Goal: Task Accomplishment & Management: Manage account settings

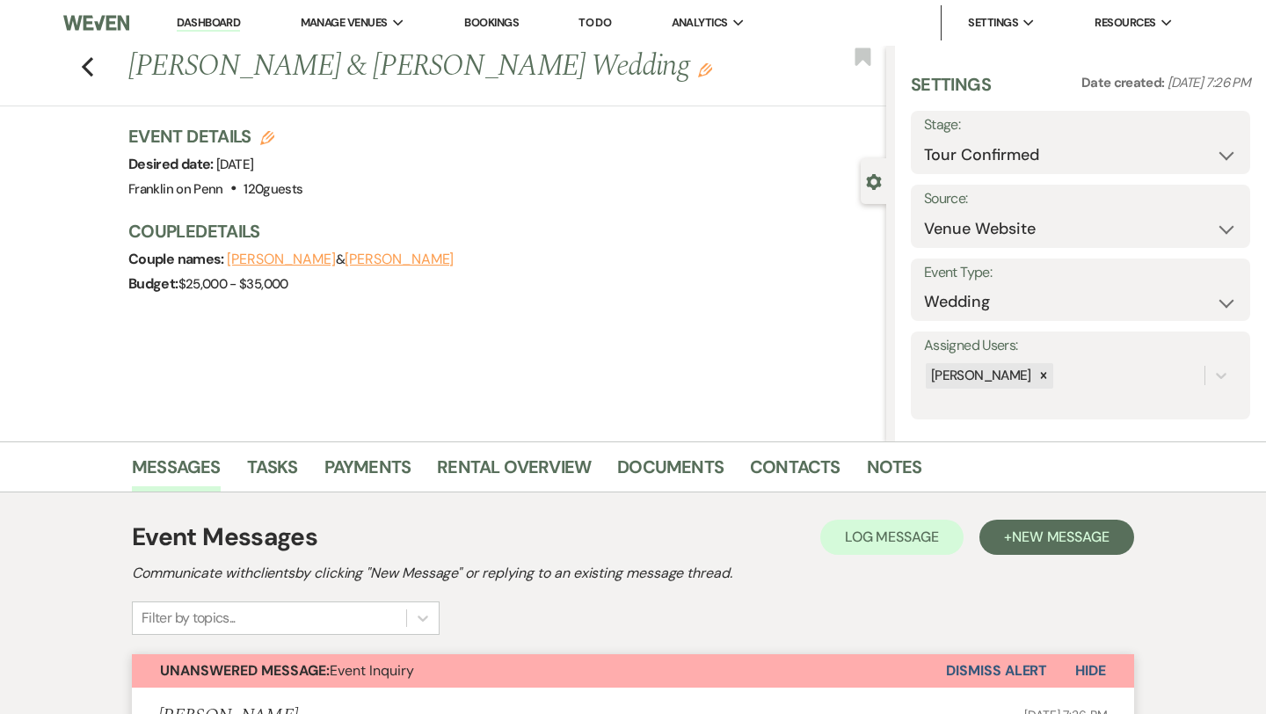
select select "4"
select select "5"
click at [91, 66] on icon "Previous" at bounding box center [87, 66] width 13 height 21
select select "4"
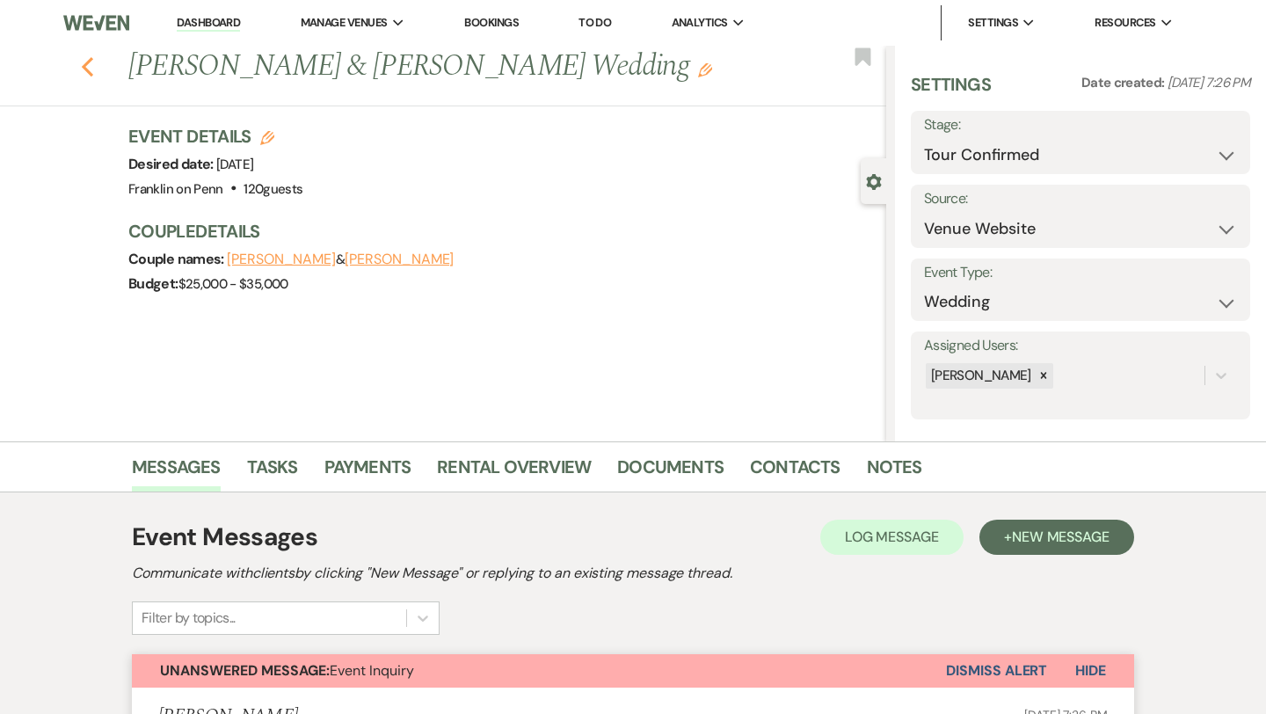
select select "4"
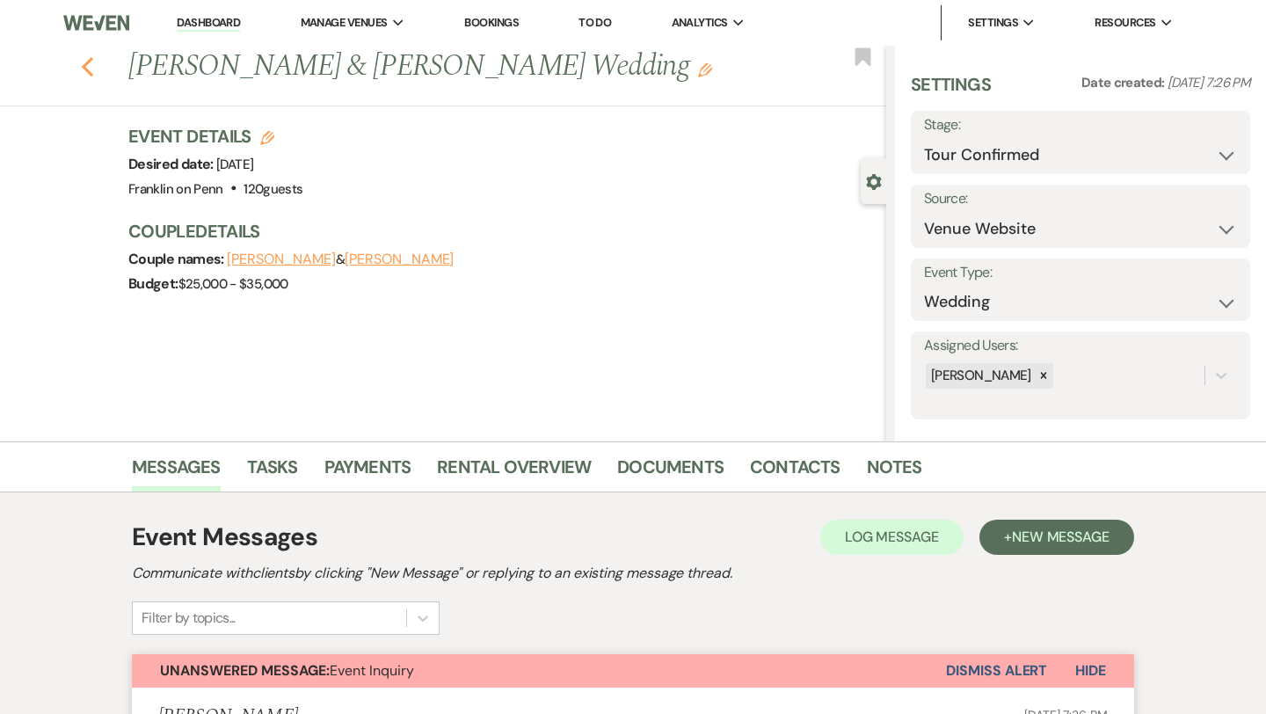
select select "4"
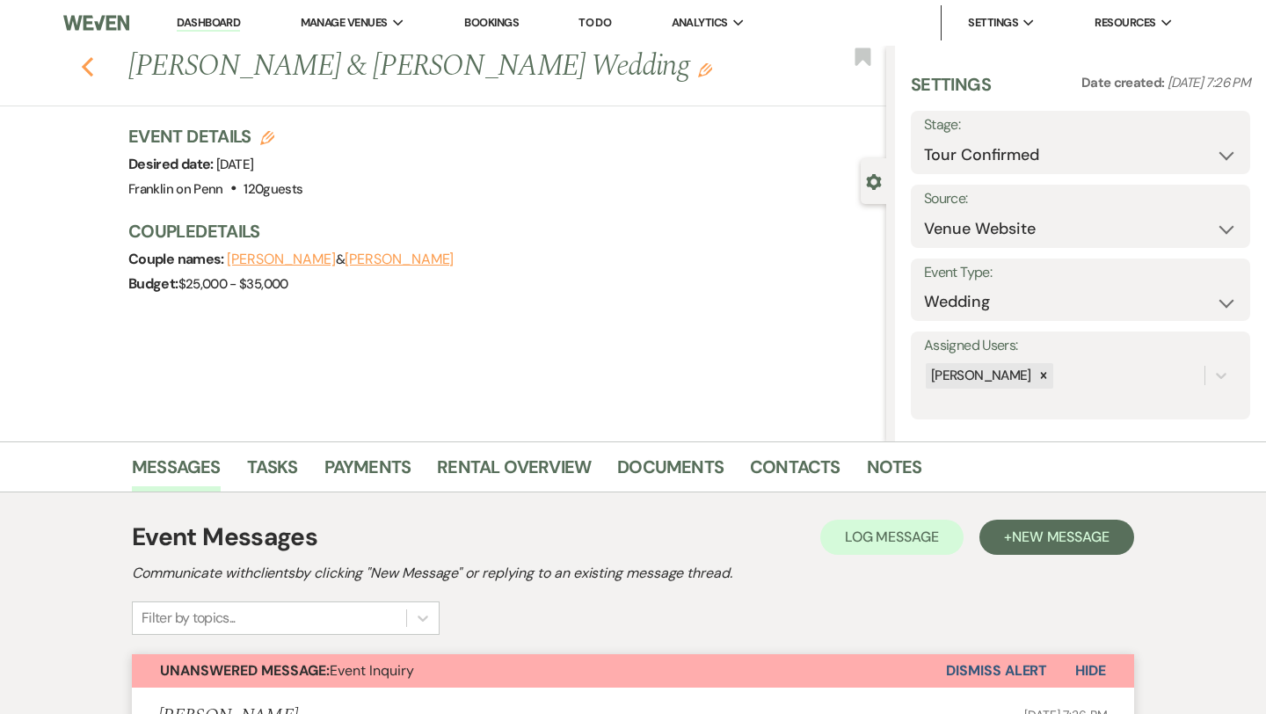
select select "4"
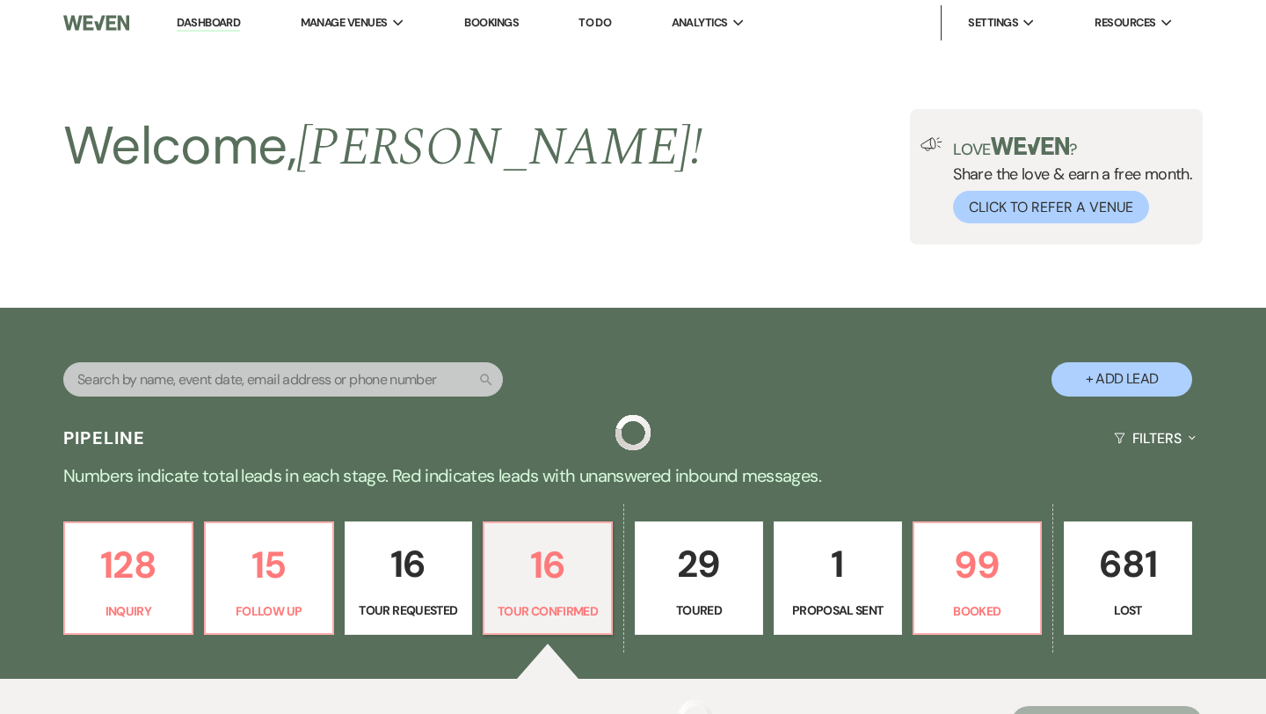
scroll to position [358, 0]
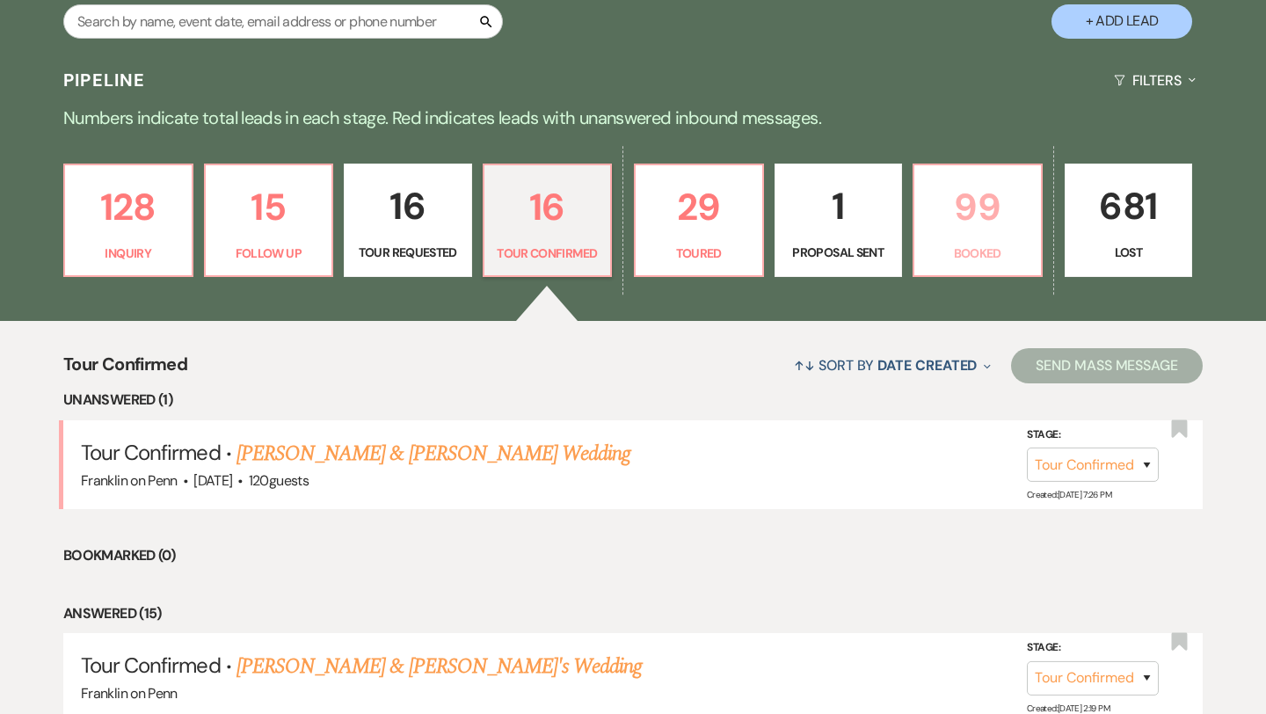
click at [969, 201] on p "99" at bounding box center [977, 207] width 105 height 59
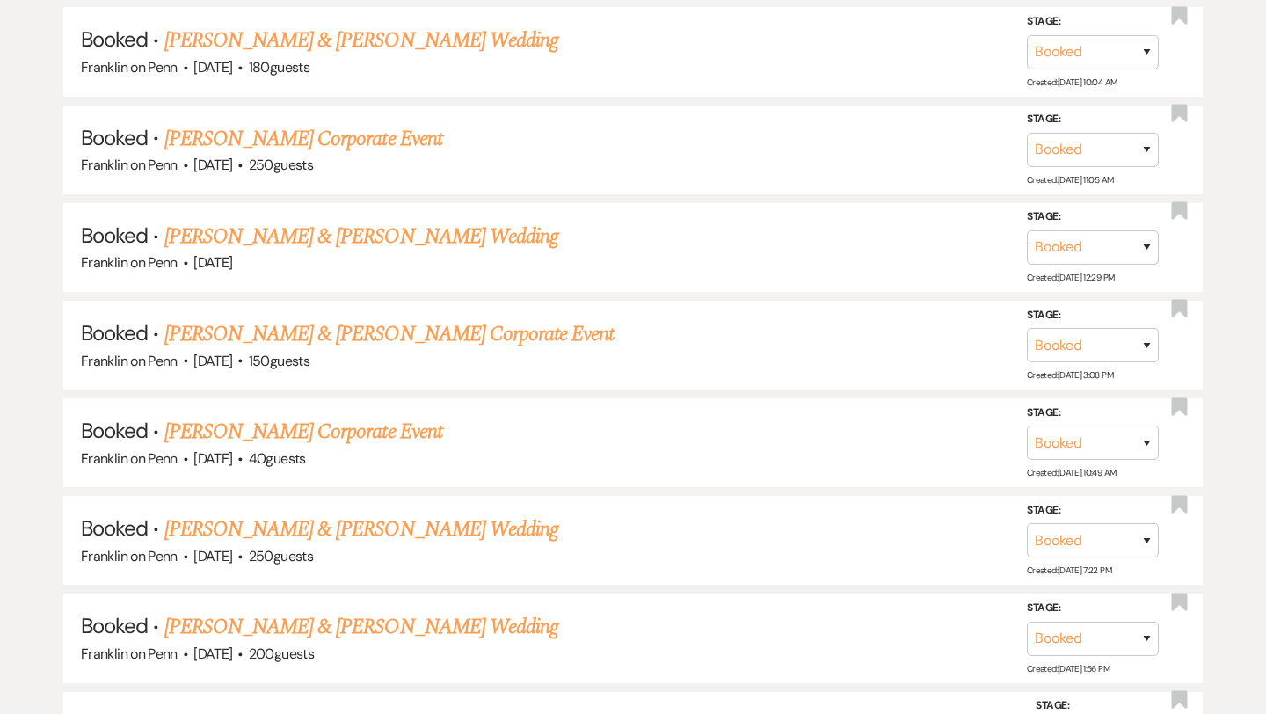
scroll to position [1470, 0]
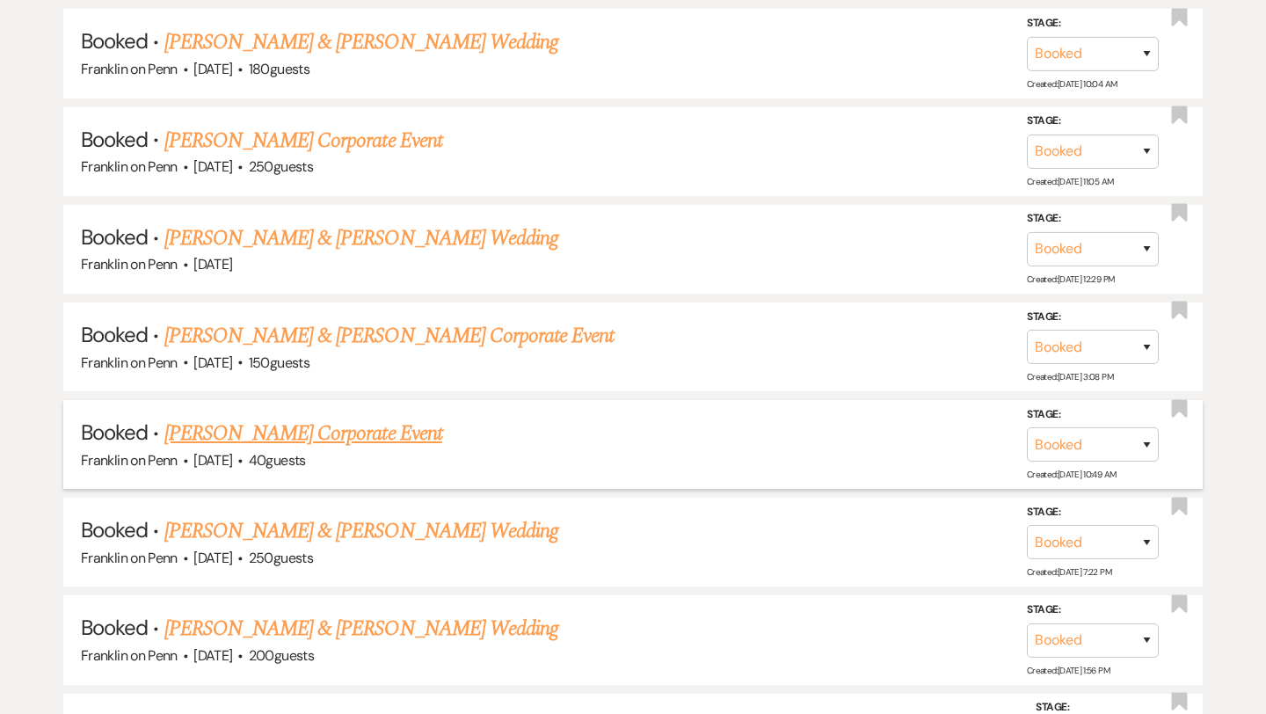
click at [337, 429] on link "[PERSON_NAME] Corporate Event" at bounding box center [303, 433] width 278 height 32
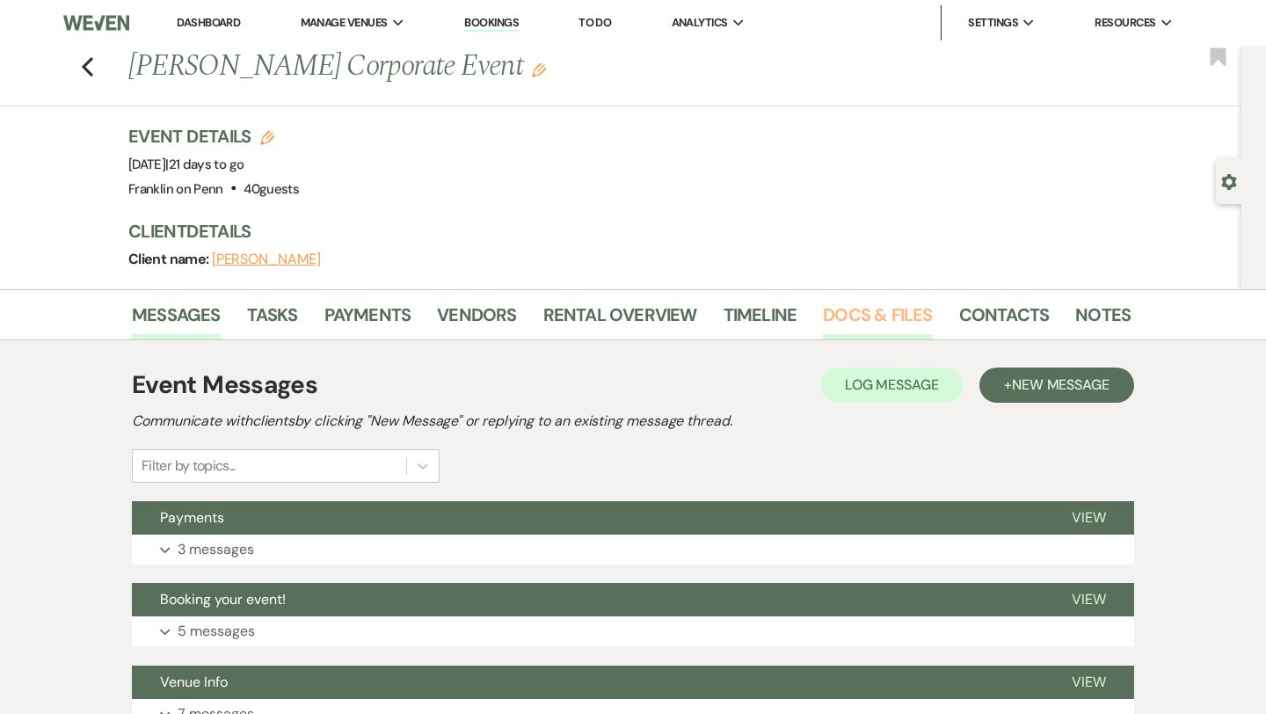
click at [881, 314] on link "Docs & Files" at bounding box center [877, 320] width 109 height 39
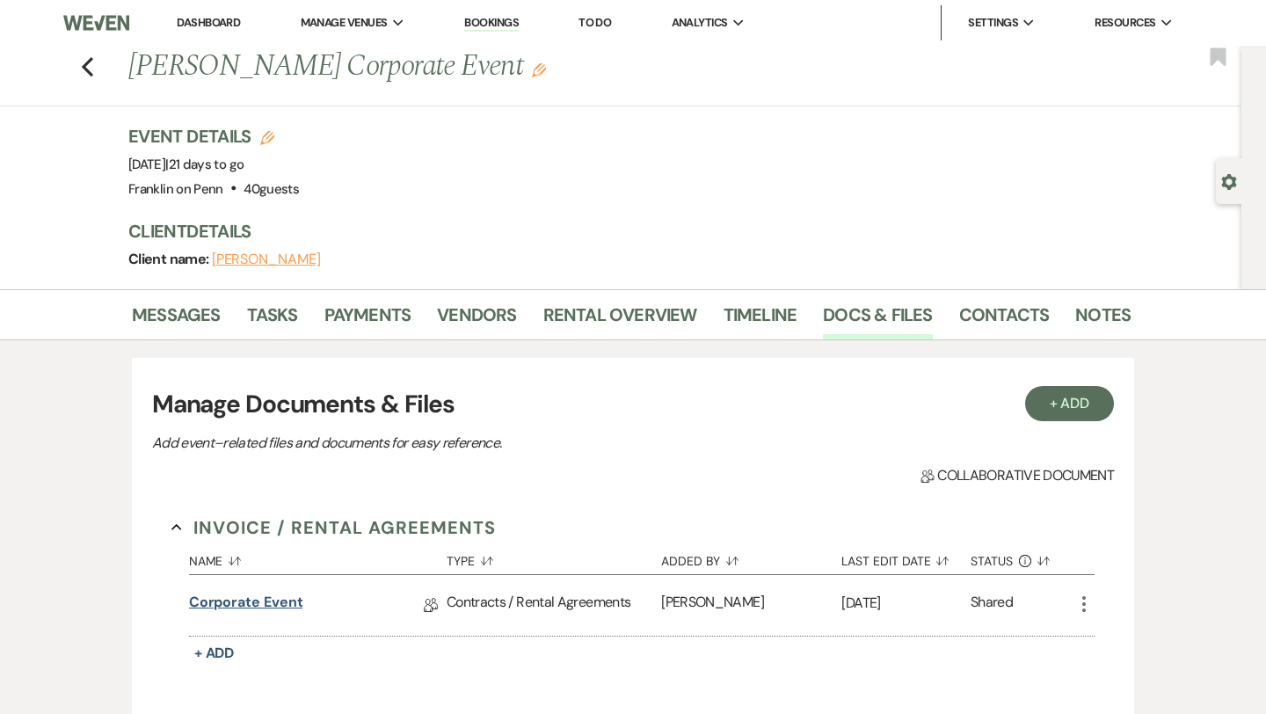
click at [287, 600] on link "Corporate Event" at bounding box center [246, 604] width 114 height 27
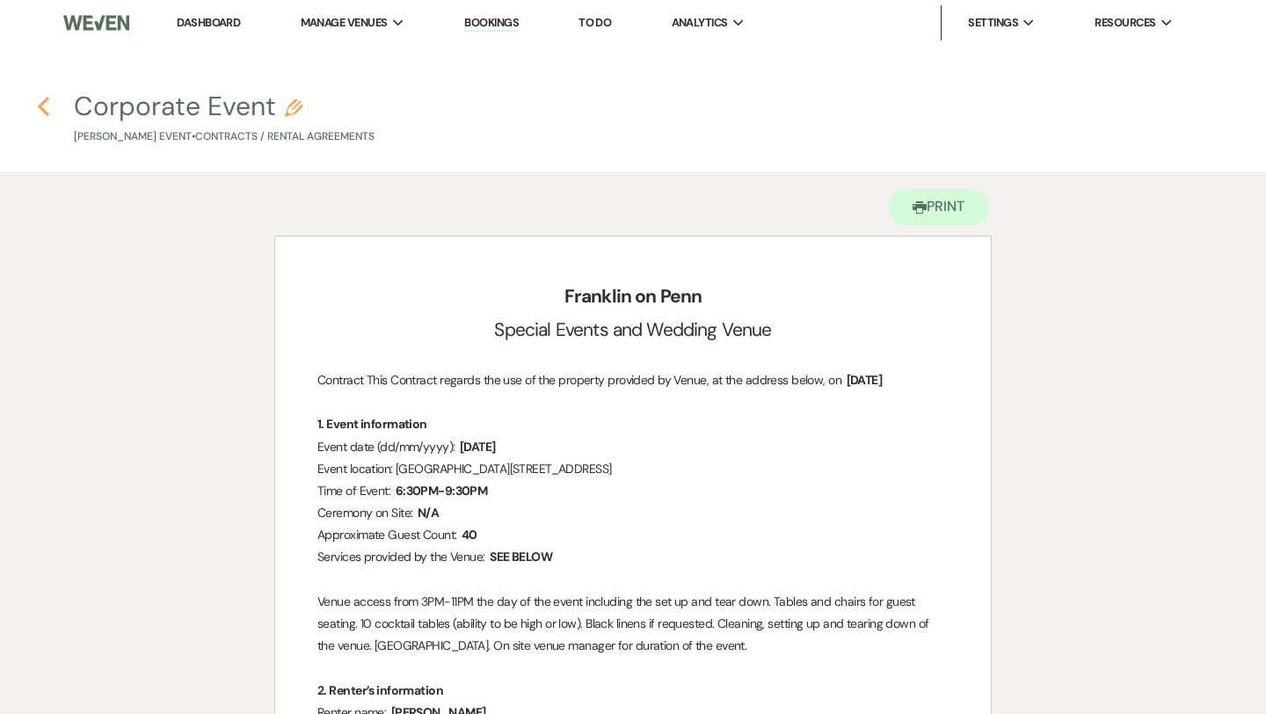
click at [47, 105] on icon "Previous" at bounding box center [43, 106] width 13 height 21
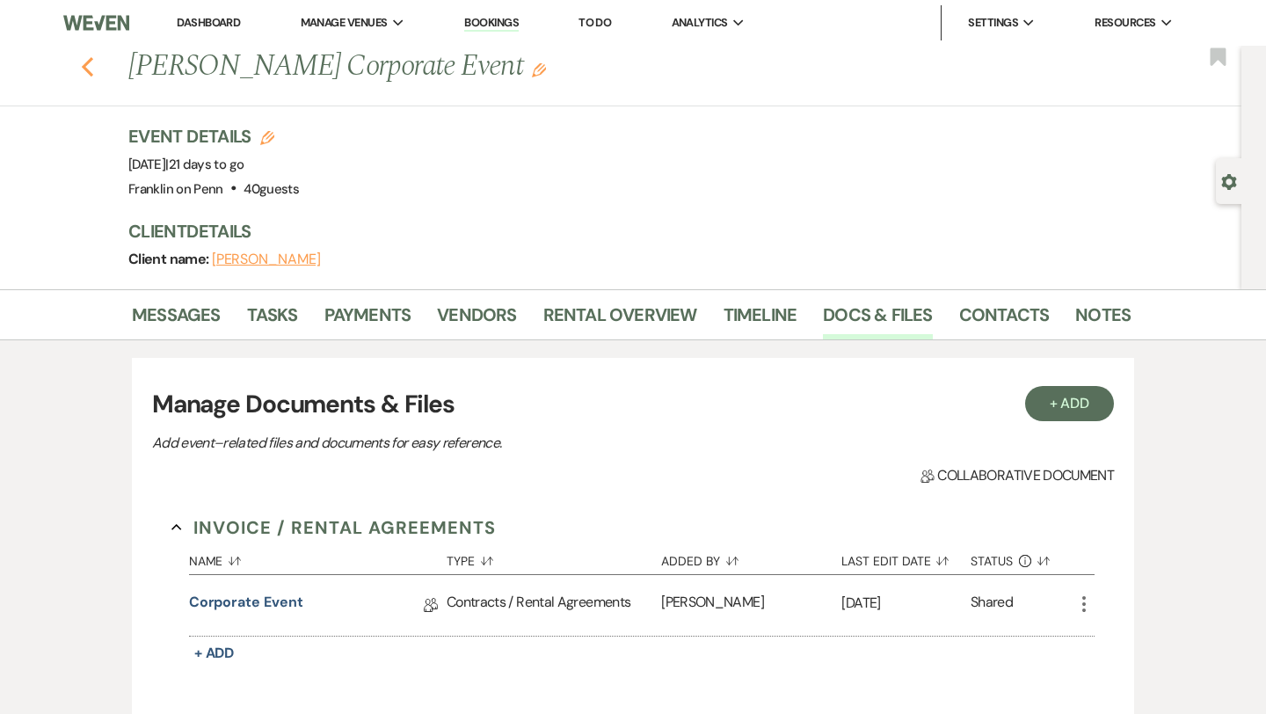
click at [92, 64] on icon "Previous" at bounding box center [87, 66] width 13 height 21
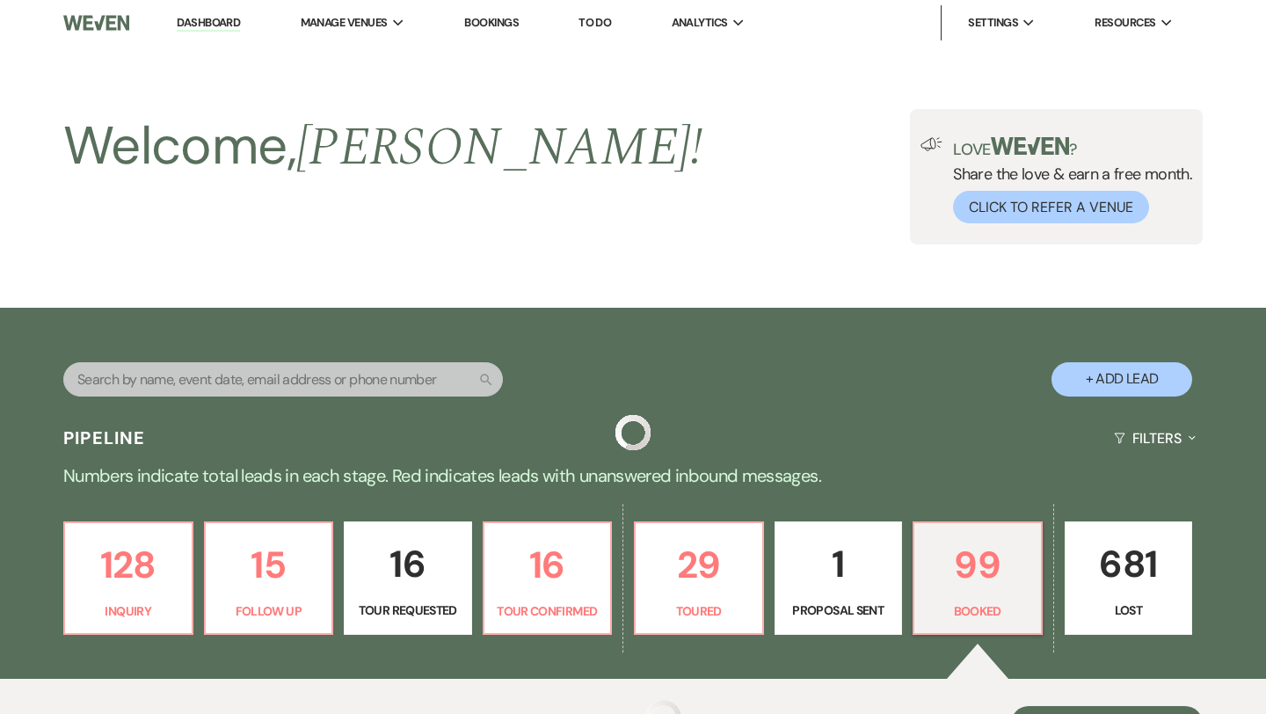
scroll to position [1470, 0]
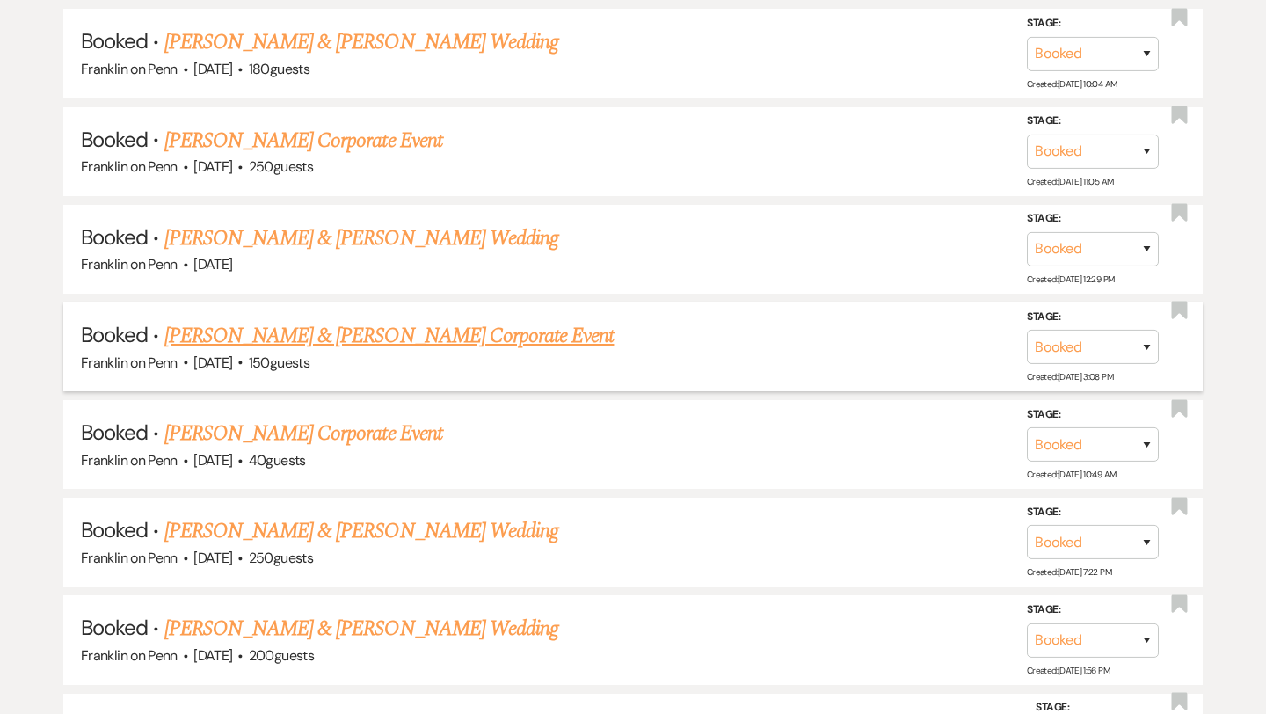
click at [417, 325] on link "[PERSON_NAME] & [PERSON_NAME] Corporate Event" at bounding box center [389, 336] width 450 height 32
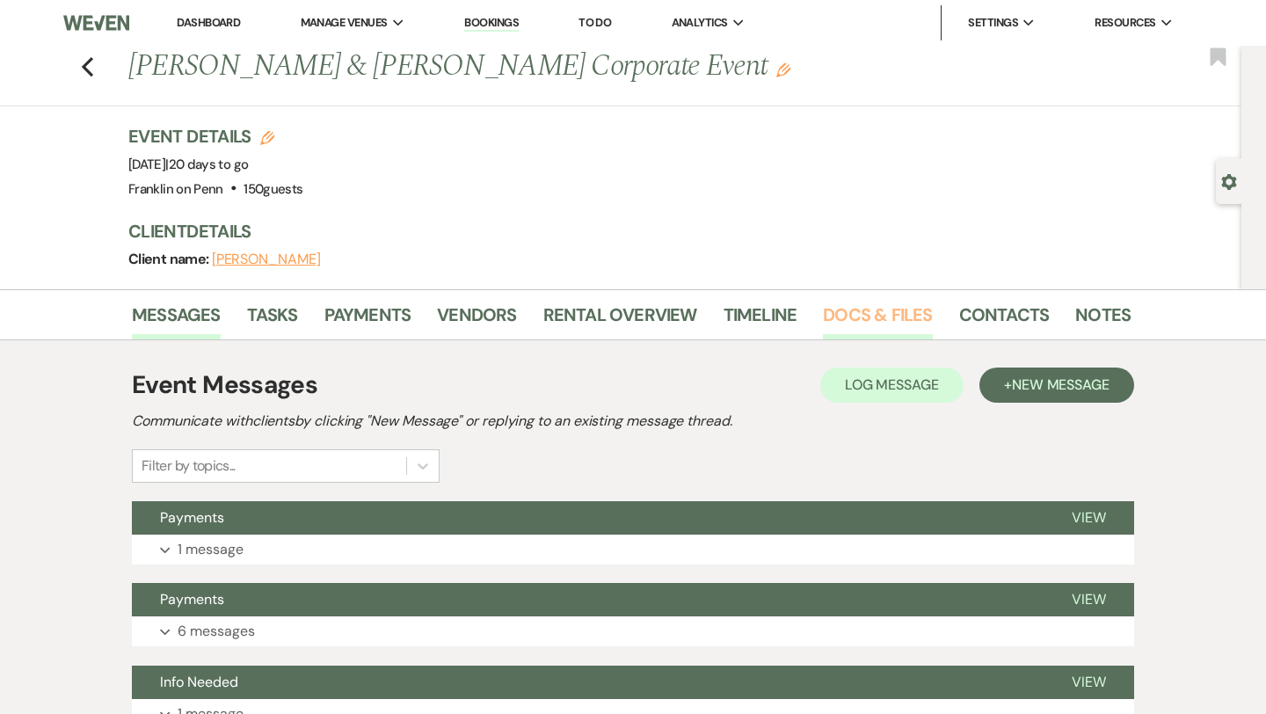
click at [873, 311] on link "Docs & Files" at bounding box center [877, 320] width 109 height 39
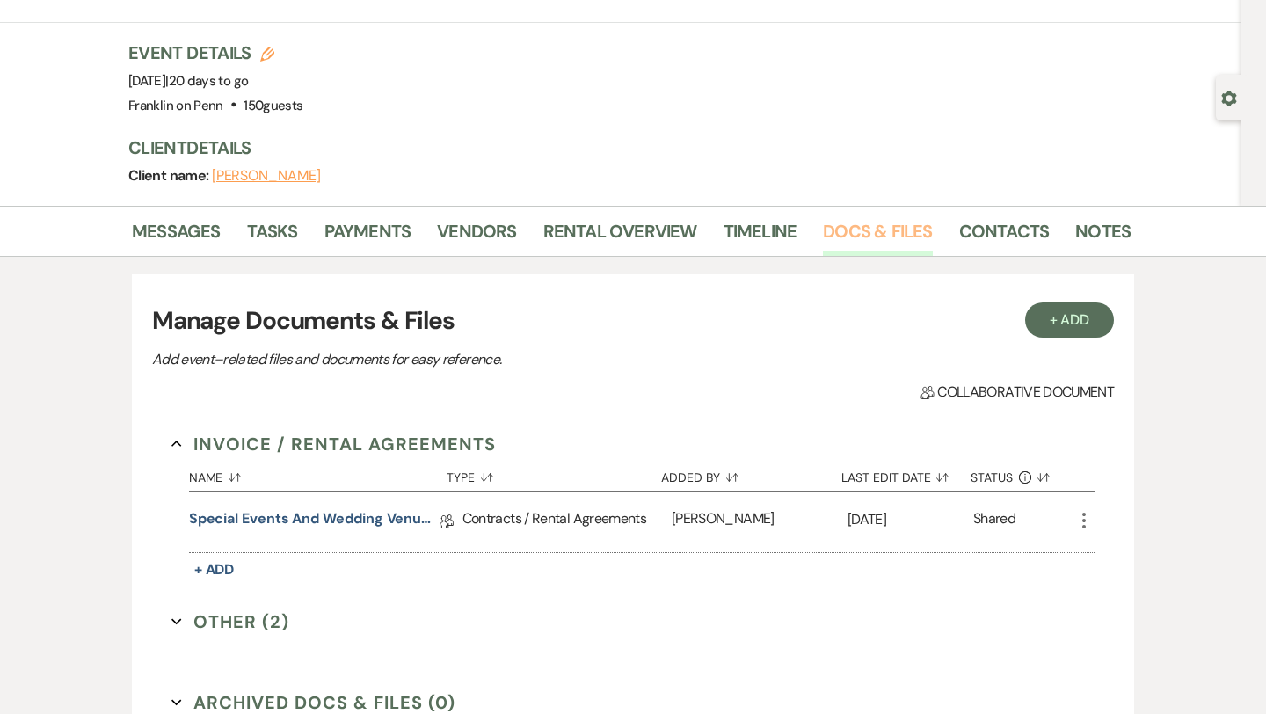
scroll to position [99, 0]
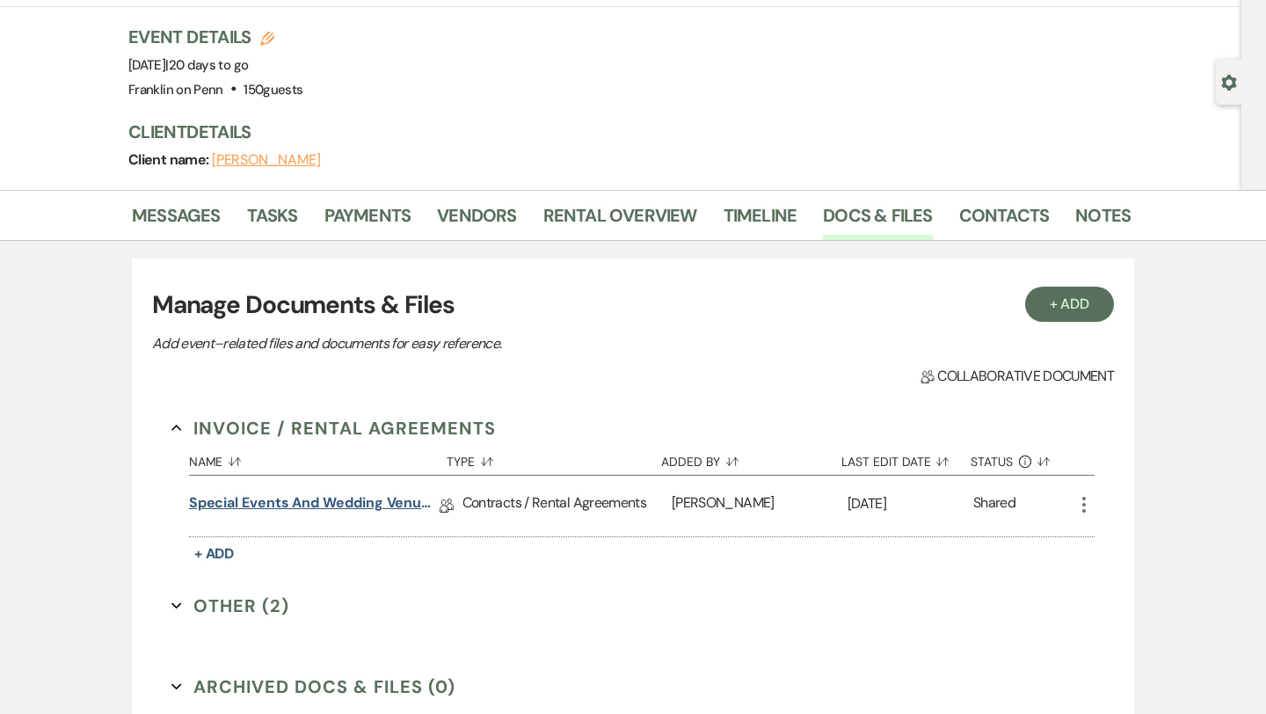
click at [396, 506] on link "Special Events and Wedding Venue Contract" at bounding box center [314, 505] width 250 height 27
